Goal: Task Accomplishment & Management: Use online tool/utility

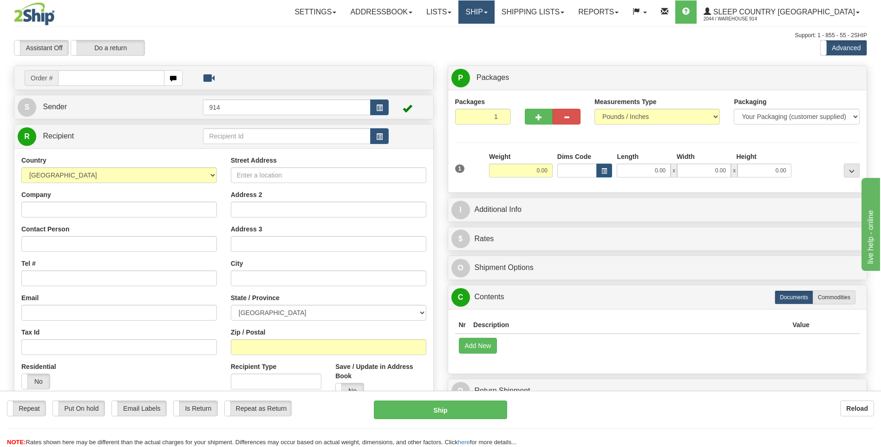
click at [494, 10] on link "Ship" at bounding box center [476, 11] width 36 height 23
click at [485, 47] on span "OnHold / Order Queue" at bounding box center [451, 44] width 65 height 7
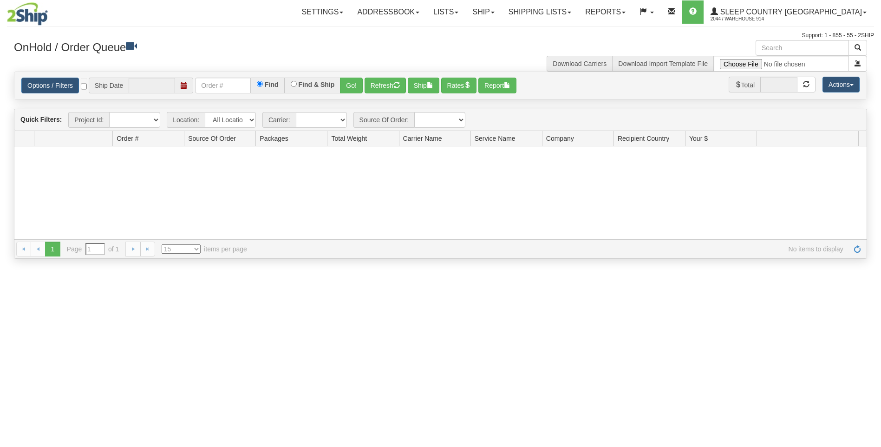
type input "[DATE]"
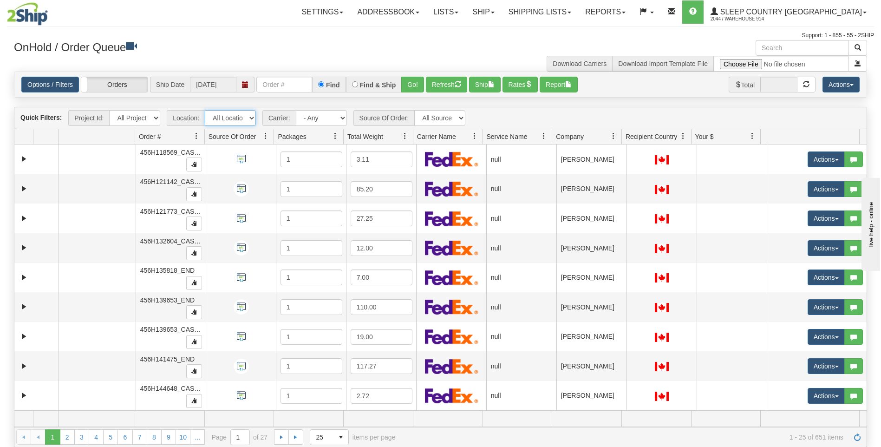
click at [248, 118] on select "All Locations 914 9009 [GEOGRAPHIC_DATA] SLE BEDDN ZINUC" at bounding box center [230, 118] width 51 height 16
click at [350, 60] on div "OnHold / Order Queue Download Carriers Download Import Template File" at bounding box center [440, 56] width 867 height 32
click at [501, 13] on link "Ship" at bounding box center [483, 11] width 36 height 23
click at [465, 12] on link "Lists" at bounding box center [445, 11] width 39 height 23
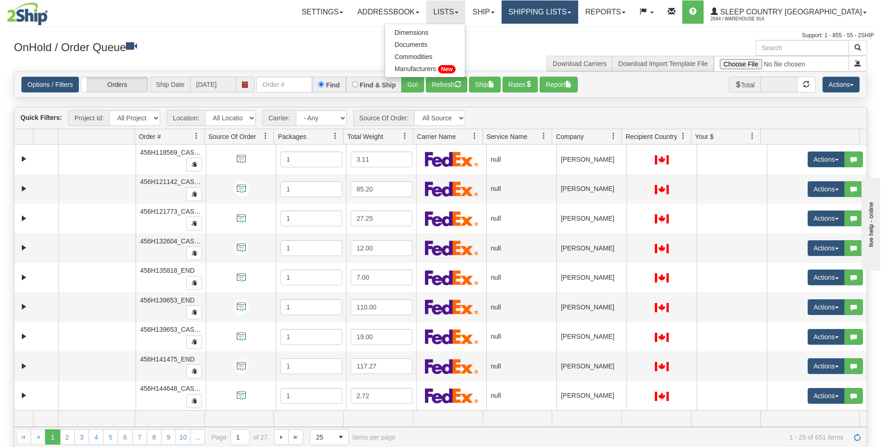
click at [578, 7] on link "Shipping lists" at bounding box center [540, 11] width 77 height 23
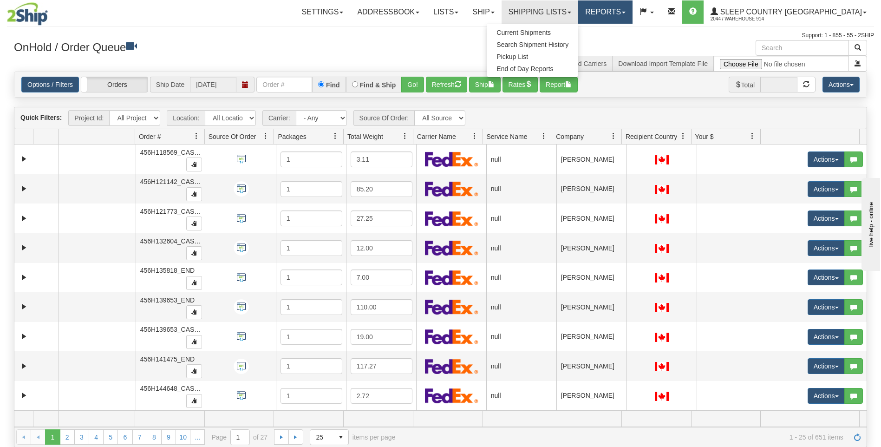
click at [633, 8] on link "Reports" at bounding box center [605, 11] width 54 height 23
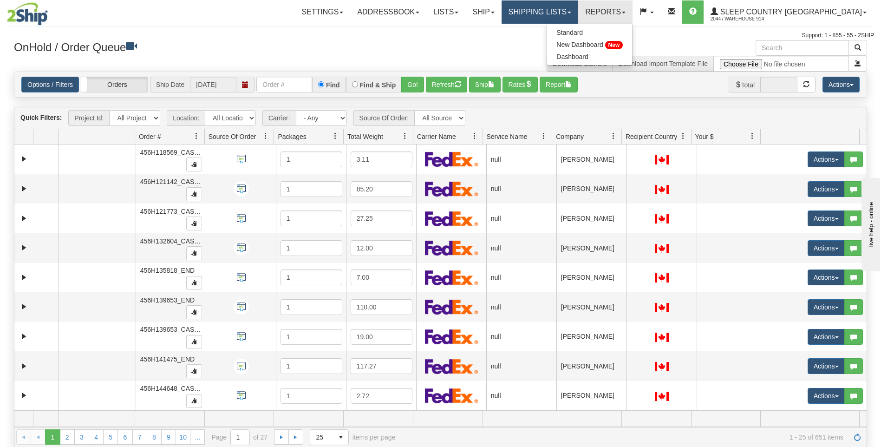
click at [578, 8] on link "Shipping lists" at bounding box center [540, 11] width 77 height 23
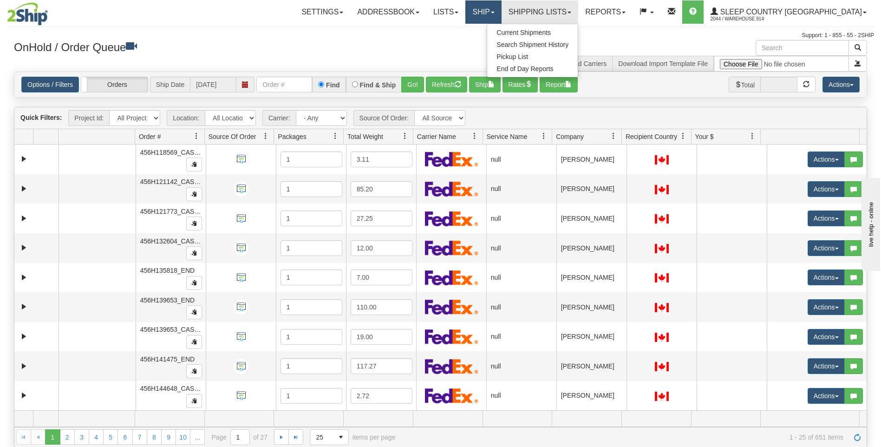
click at [501, 8] on link "Ship" at bounding box center [483, 11] width 36 height 23
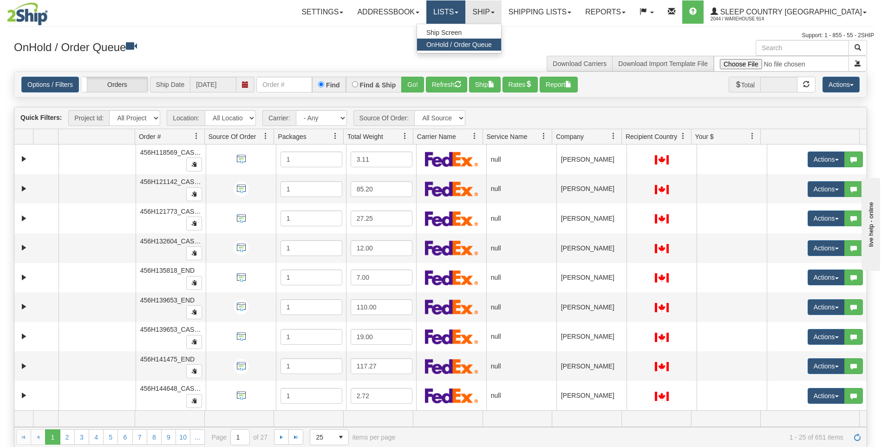
click at [465, 8] on link "Lists" at bounding box center [445, 11] width 39 height 23
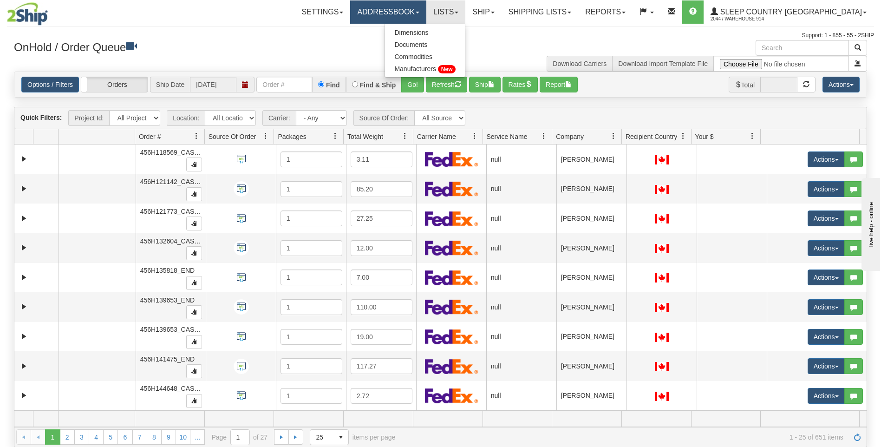
click at [426, 9] on link "Addressbook" at bounding box center [388, 11] width 76 height 23
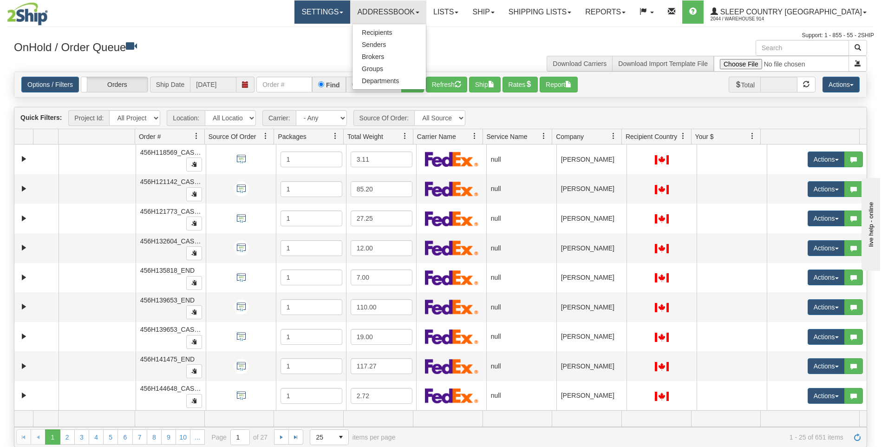
click at [350, 14] on link "Settings" at bounding box center [322, 11] width 56 height 23
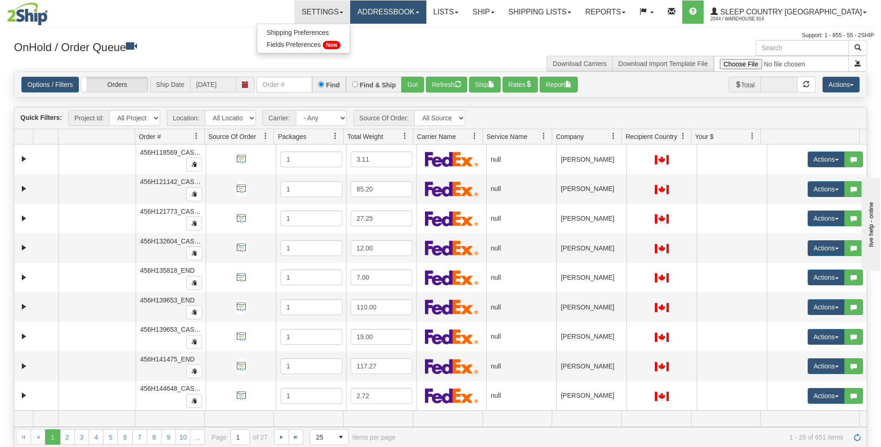
click at [406, 12] on link "Addressbook" at bounding box center [388, 11] width 76 height 23
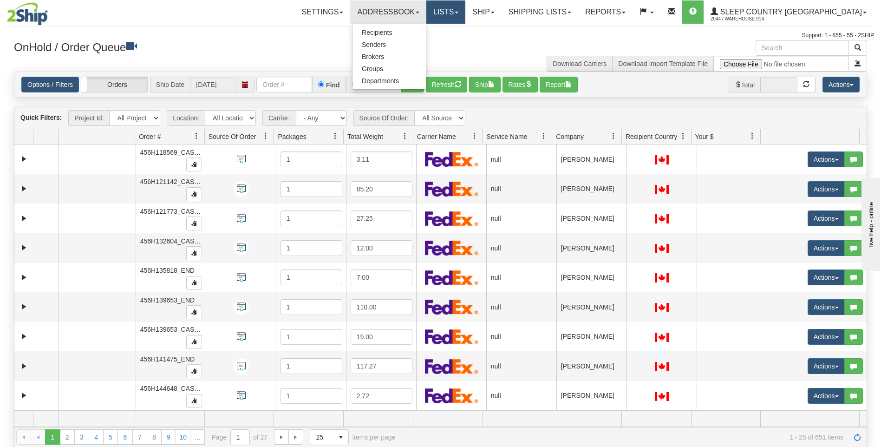
click at [465, 8] on link "Lists" at bounding box center [445, 11] width 39 height 23
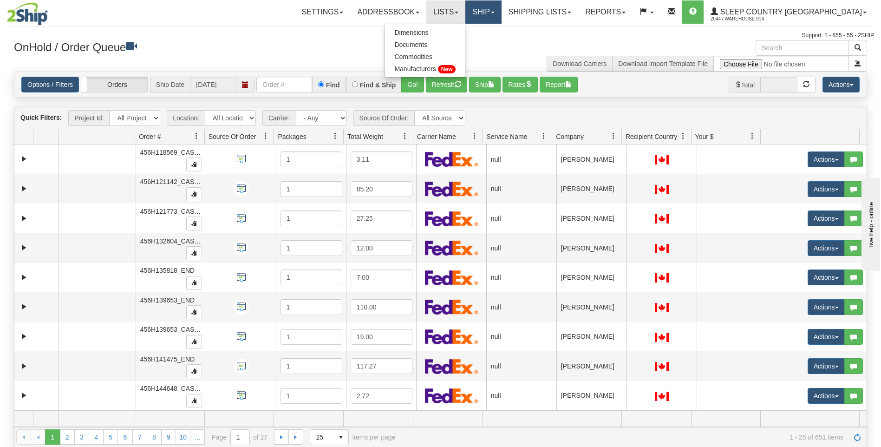
click at [501, 16] on link "Ship" at bounding box center [483, 11] width 36 height 23
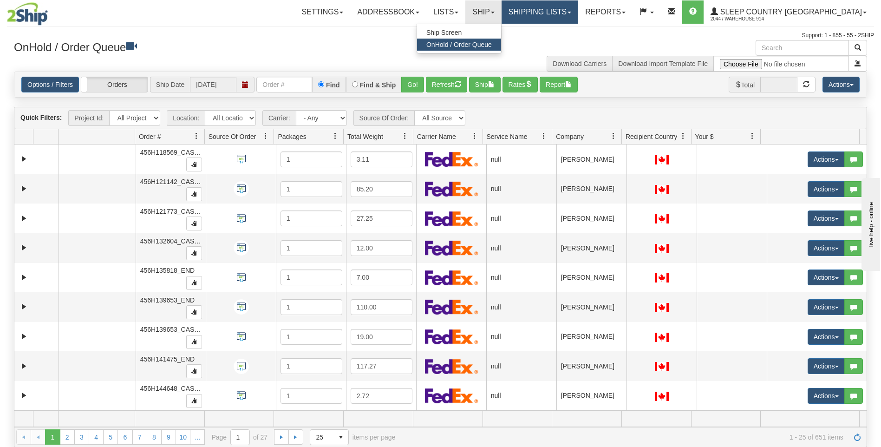
click at [565, 18] on link "Shipping lists" at bounding box center [540, 11] width 77 height 23
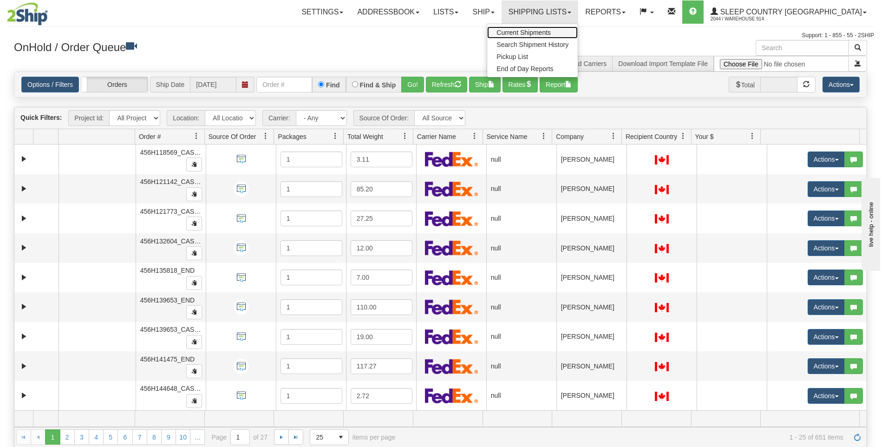
click at [543, 33] on span "Current Shipments" at bounding box center [524, 32] width 54 height 7
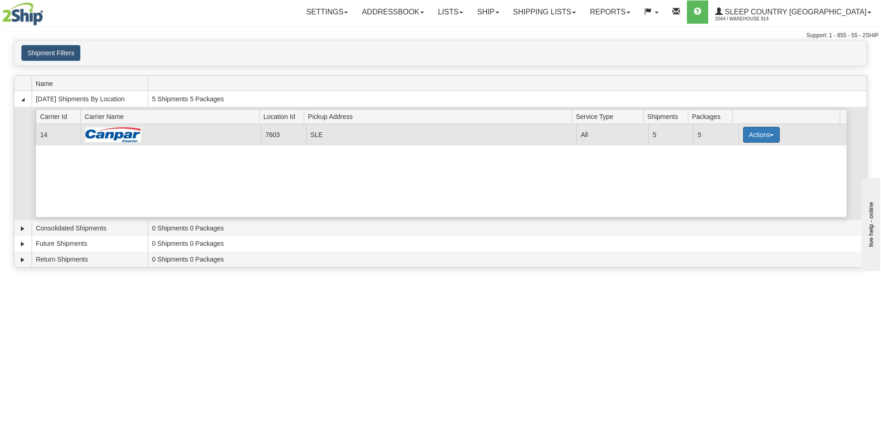
click at [774, 134] on button "Actions" at bounding box center [761, 135] width 37 height 16
click at [745, 168] on link "Close" at bounding box center [742, 164] width 74 height 12
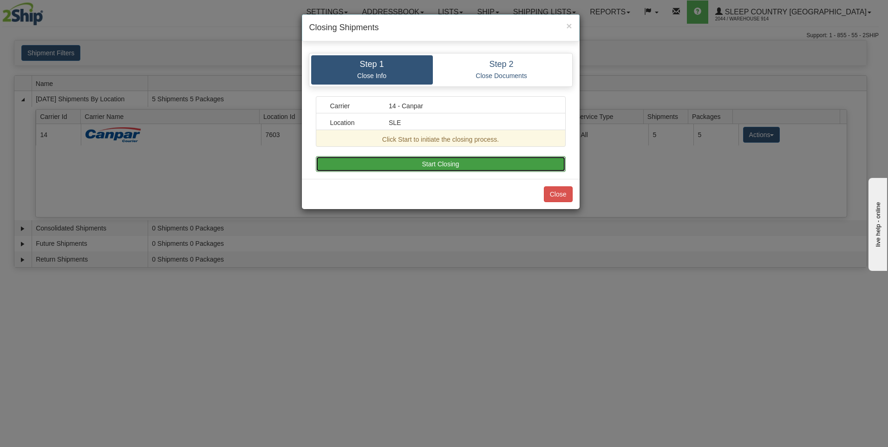
click at [457, 166] on button "Start Closing" at bounding box center [441, 164] width 250 height 16
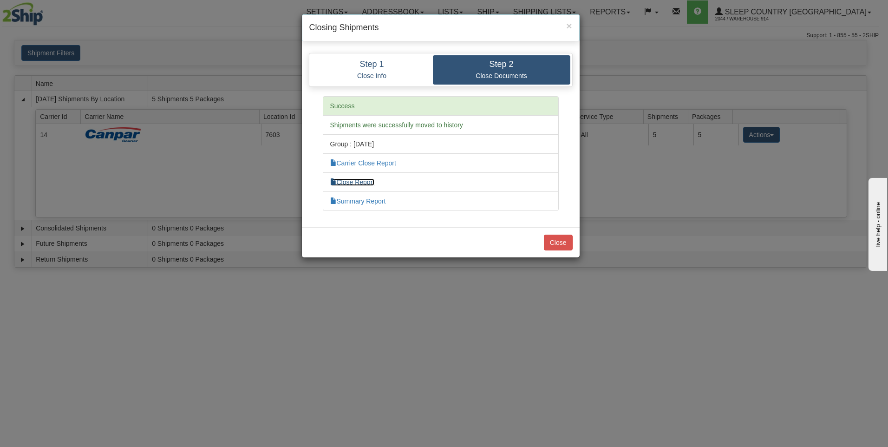
click at [360, 181] on link "Close Report" at bounding box center [352, 181] width 45 height 7
click at [564, 245] on button "Close" at bounding box center [558, 243] width 29 height 16
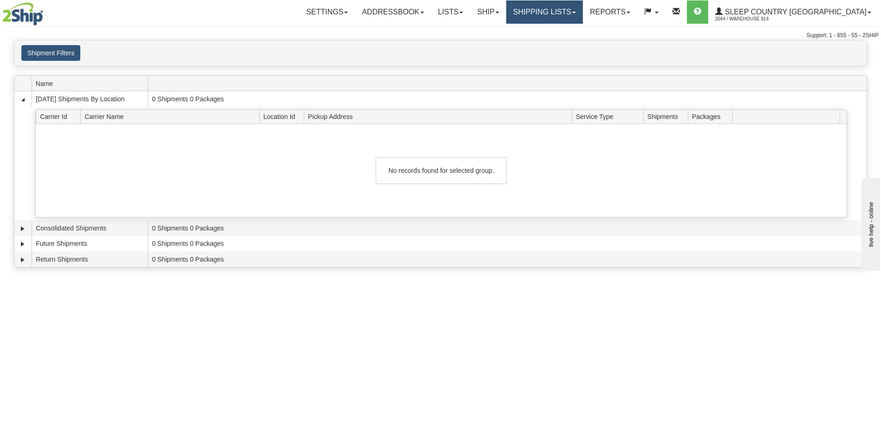
click at [583, 11] on link "Shipping lists" at bounding box center [544, 11] width 77 height 23
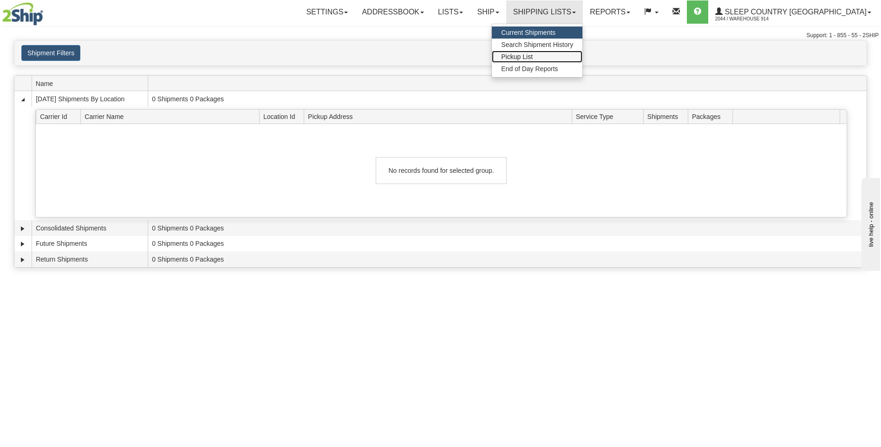
click at [578, 59] on link "Pickup List" at bounding box center [537, 57] width 91 height 12
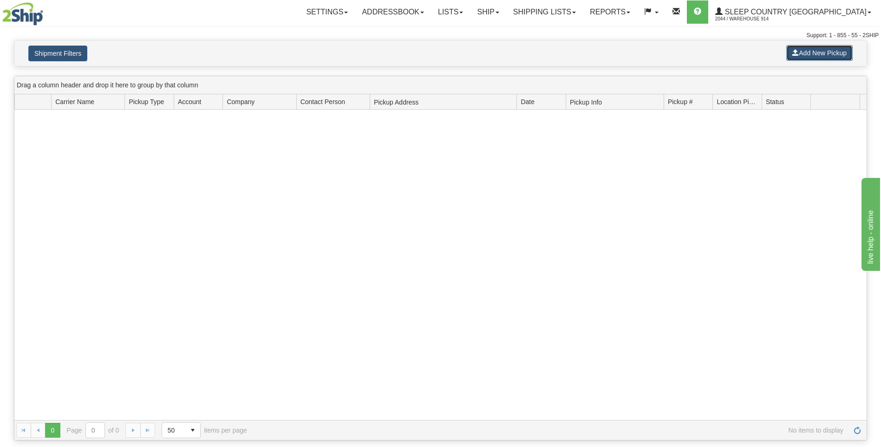
click at [837, 55] on button "Add New Pickup" at bounding box center [819, 53] width 66 height 16
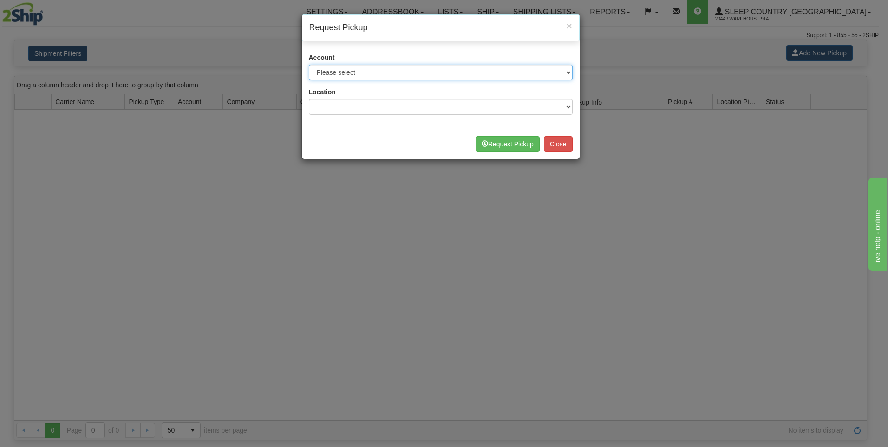
click at [415, 65] on select "Please select Canada Post - 7241032 (Canada Post 300) Canada Post - 1021956 (Ca…" at bounding box center [441, 73] width 264 height 16
select select "14"
click at [309, 65] on select "Please select Canada Post - 7241032 (Canada Post 300) Canada Post - 1021956 (Ca…" at bounding box center [441, 73] width 264 height 16
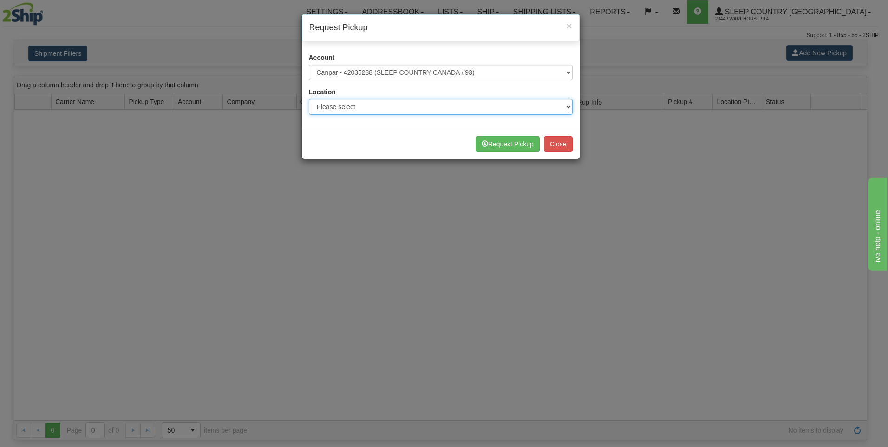
click at [375, 108] on select "Please select 914 CASPC END SLE" at bounding box center [441, 107] width 264 height 16
select select "7603"
click at [309, 99] on select "Please select 914 CASPC END SLE" at bounding box center [441, 107] width 264 height 16
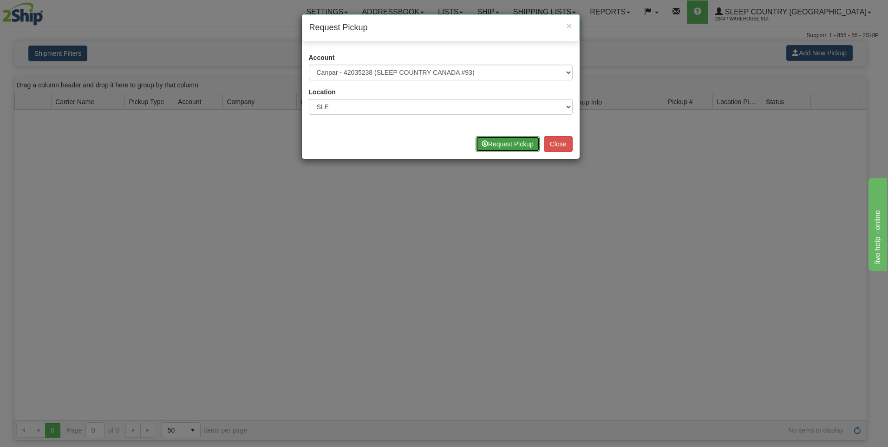
click at [528, 144] on button "Request Pickup" at bounding box center [508, 144] width 64 height 16
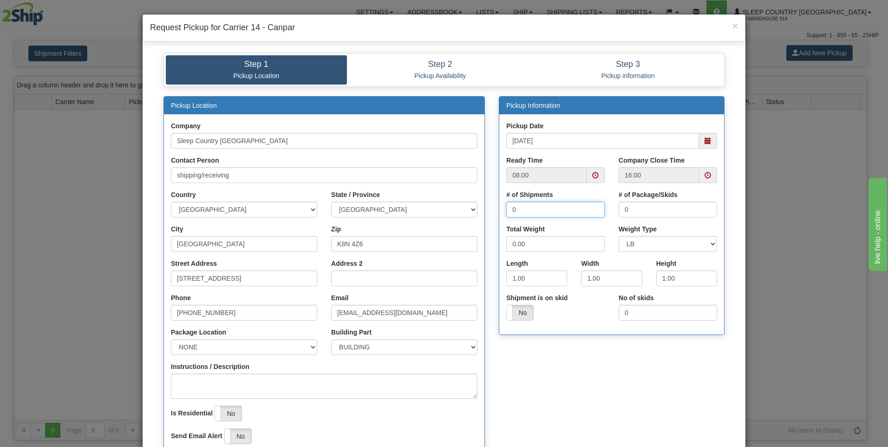
click at [585, 209] on input "0" at bounding box center [555, 210] width 98 height 16
type input "01"
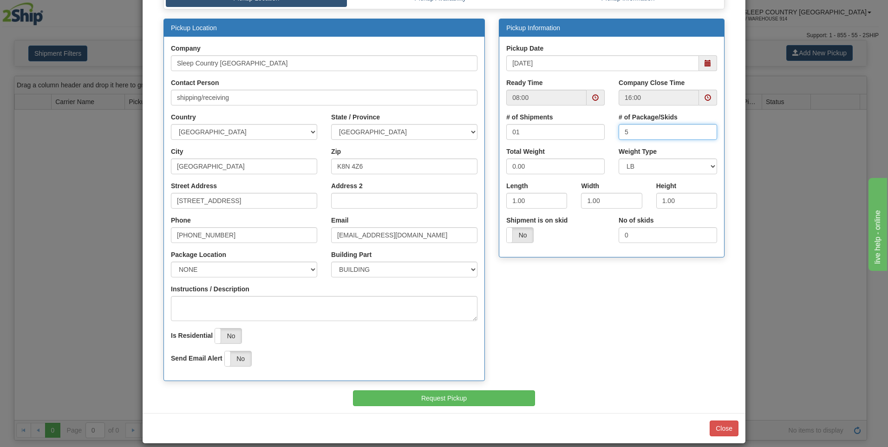
scroll to position [88, 0]
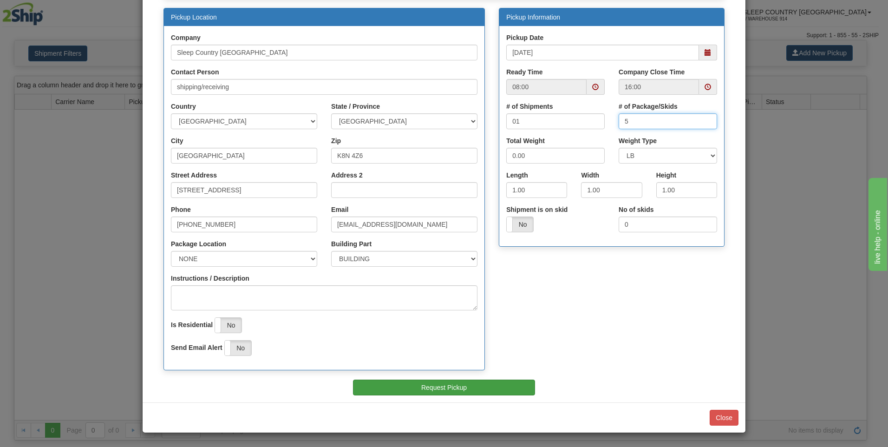
type input "5"
click at [477, 390] on button "Request Pickup" at bounding box center [444, 387] width 183 height 16
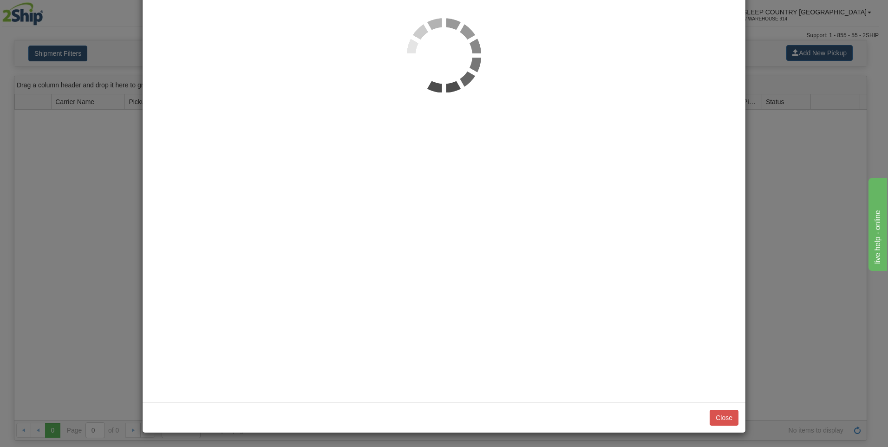
scroll to position [0, 0]
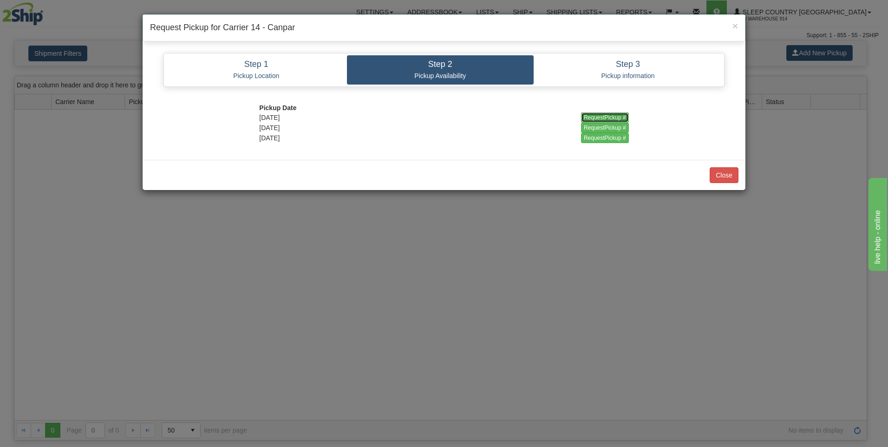
click at [596, 115] on input "RequestPickup #" at bounding box center [605, 117] width 48 height 10
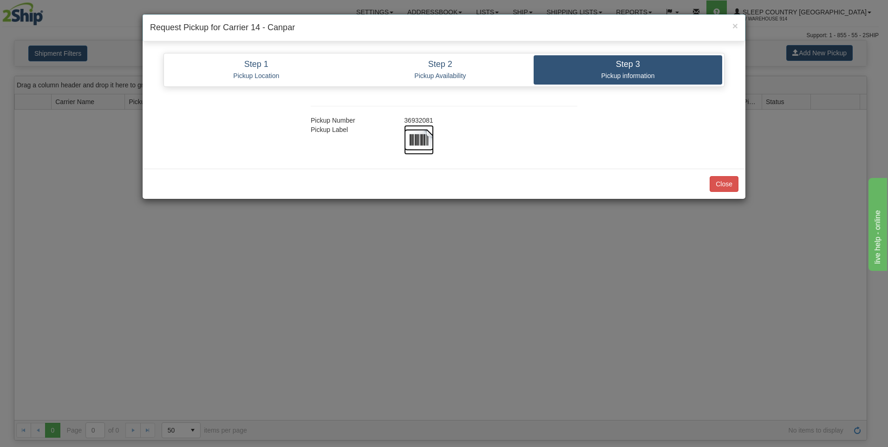
click at [421, 143] on img at bounding box center [419, 140] width 30 height 30
